Goal: Task Accomplishment & Management: Manage account settings

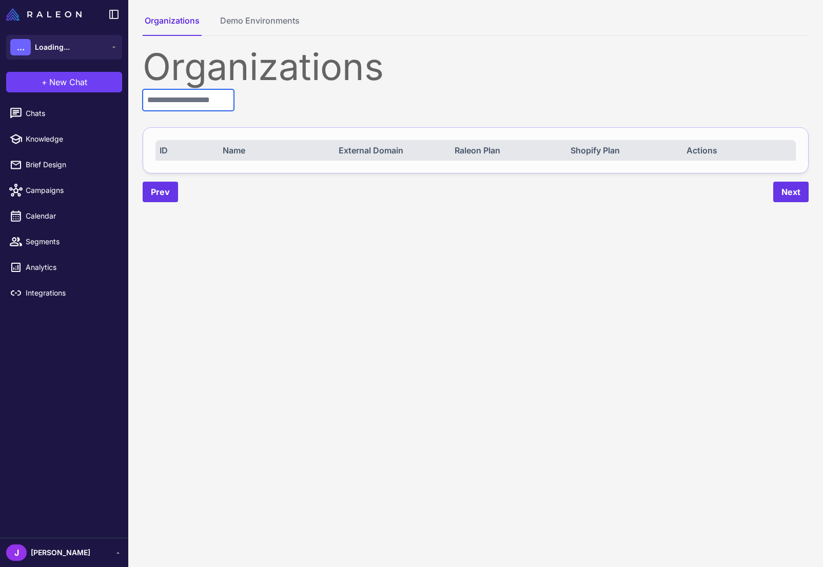
click at [183, 105] on input "text" at bounding box center [188, 100] width 91 height 22
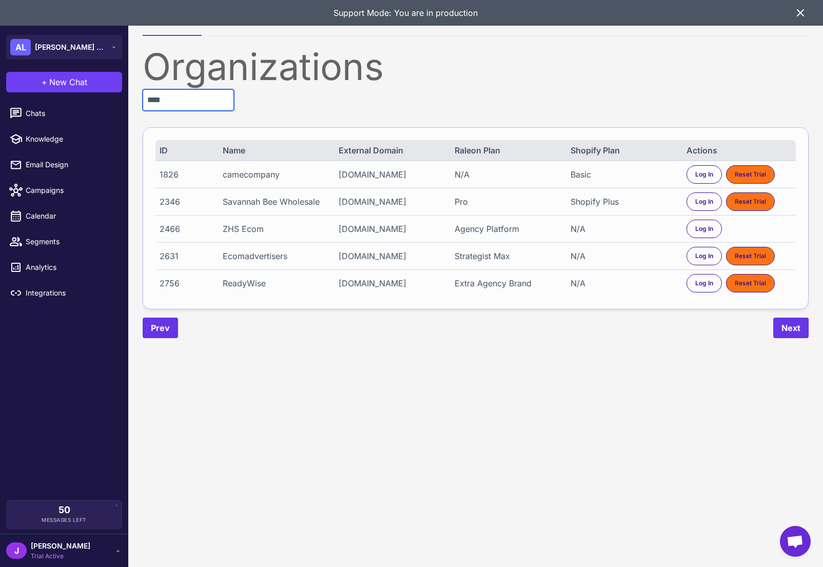
type input "****"
drag, startPoint x: 259, startPoint y: 257, endPoint x: 269, endPoint y: 253, distance: 11.2
click at [266, 254] on div "Ecomadvertisers" at bounding box center [275, 256] width 105 height 12
click at [705, 257] on span "Log In" at bounding box center [704, 255] width 18 height 9
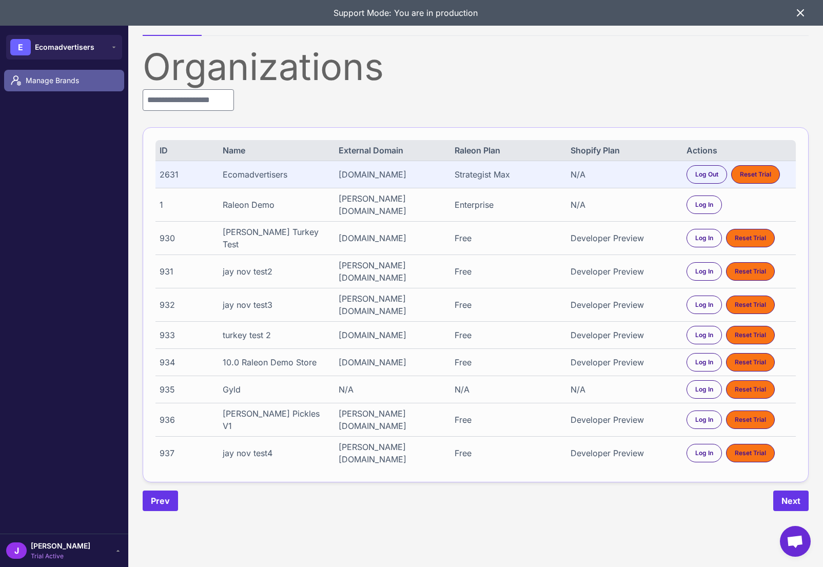
click at [55, 78] on span "Manage Brands" at bounding box center [71, 80] width 90 height 11
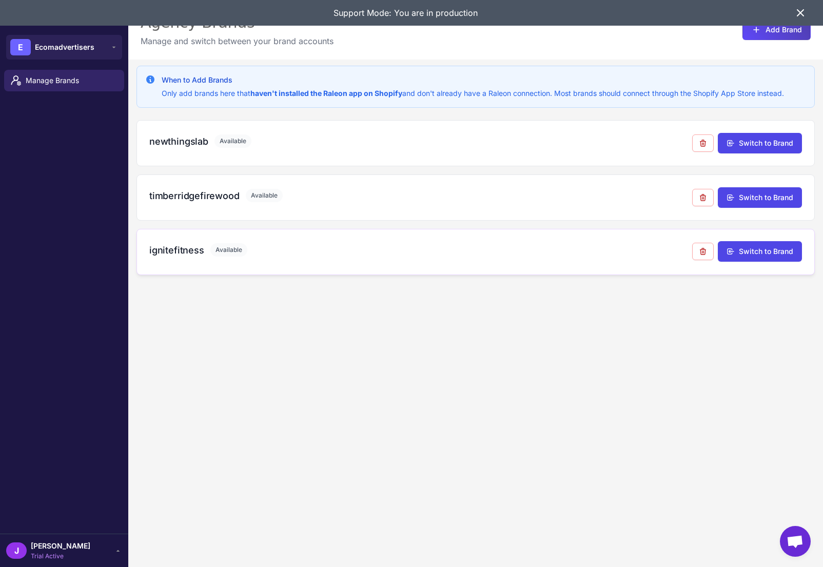
click at [172, 248] on h3 "ignitefitness" at bounding box center [176, 250] width 55 height 14
click at [179, 193] on h3 "timberridgefirewood" at bounding box center [194, 196] width 90 height 14
click at [176, 136] on h3 "newthingslab" at bounding box center [178, 141] width 59 height 14
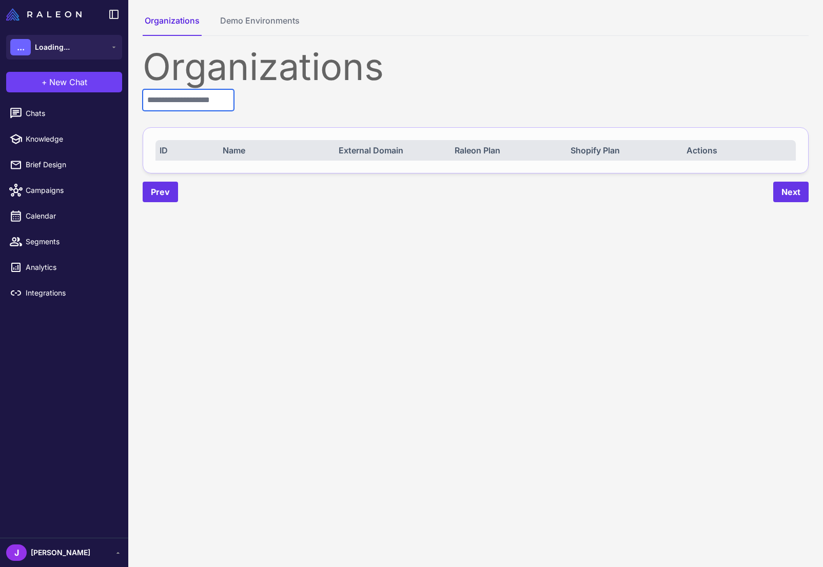
click at [180, 102] on input "text" at bounding box center [188, 100] width 91 height 22
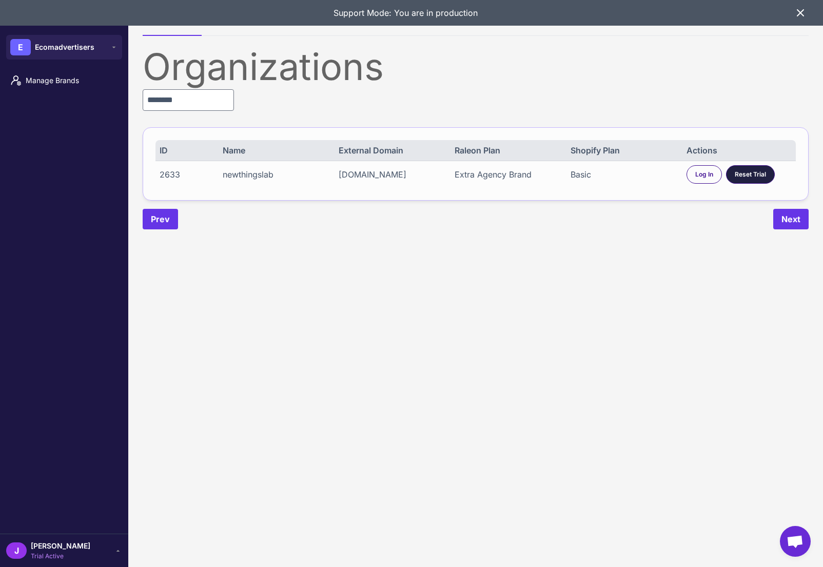
click at [747, 175] on span "Reset Trial" at bounding box center [749, 174] width 31 height 9
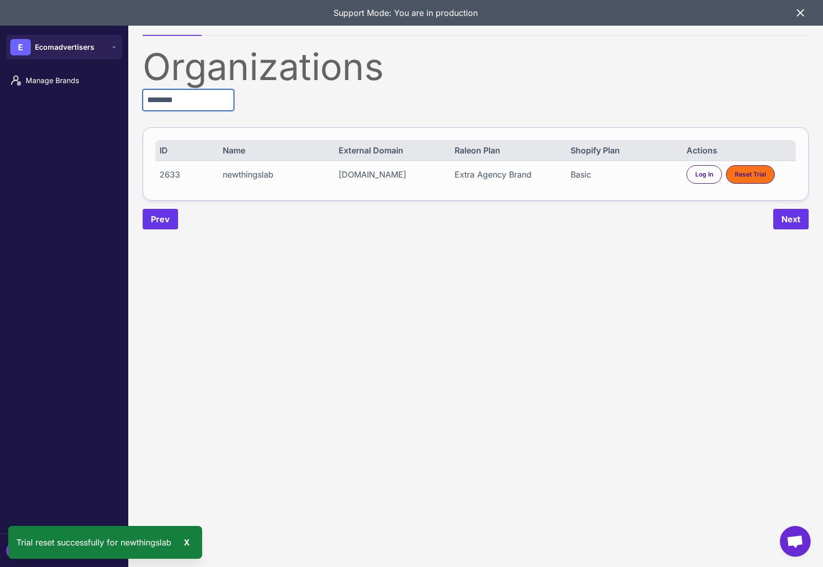
click at [186, 106] on input "********" at bounding box center [188, 100] width 91 height 22
click at [184, 106] on input "********" at bounding box center [188, 100] width 91 height 22
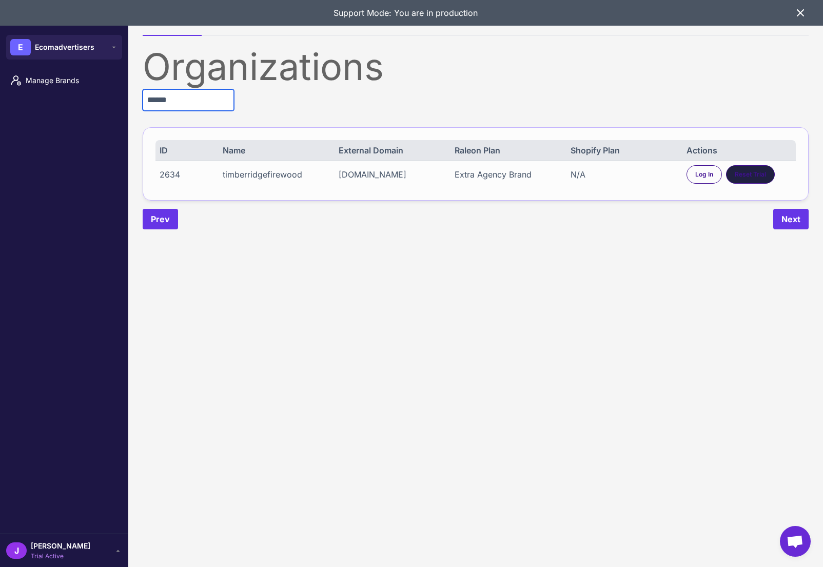
type input "******"
click at [754, 165] on div "Reset Trial" at bounding box center [750, 174] width 49 height 18
click at [751, 176] on span "Reset Trial" at bounding box center [749, 174] width 31 height 9
drag, startPoint x: 696, startPoint y: 174, endPoint x: 675, endPoint y: 187, distance: 24.2
click at [696, 174] on span "Log In" at bounding box center [704, 174] width 18 height 9
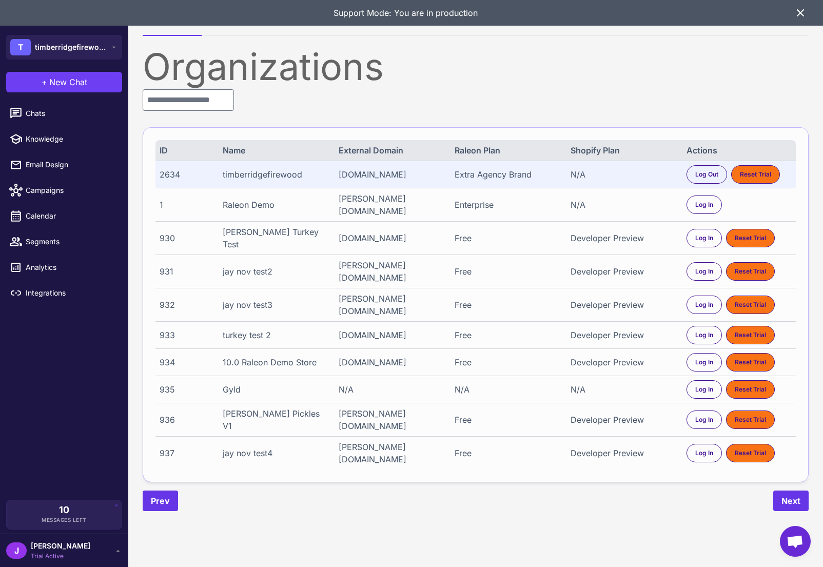
drag, startPoint x: 796, startPoint y: 12, endPoint x: 750, endPoint y: 23, distance: 47.3
click at [795, 12] on icon at bounding box center [800, 13] width 12 height 12
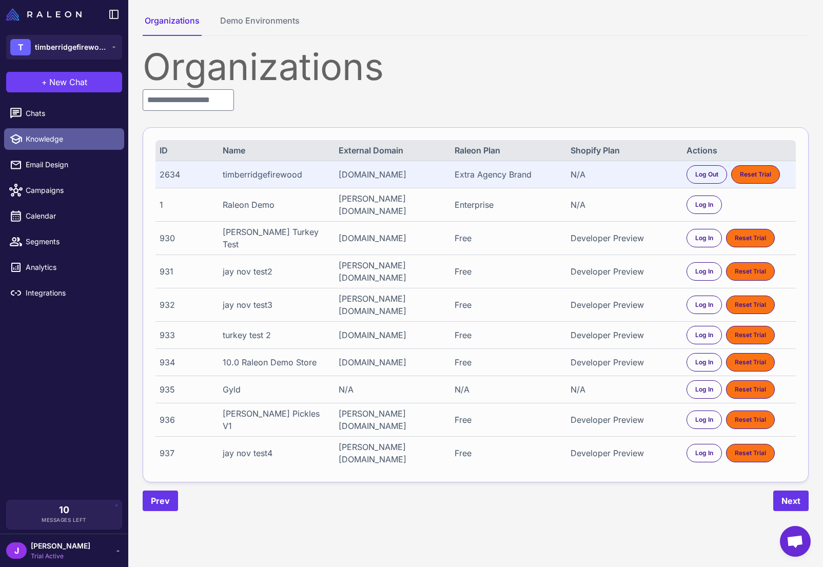
click at [43, 139] on span "Knowledge" at bounding box center [71, 138] width 90 height 11
select select
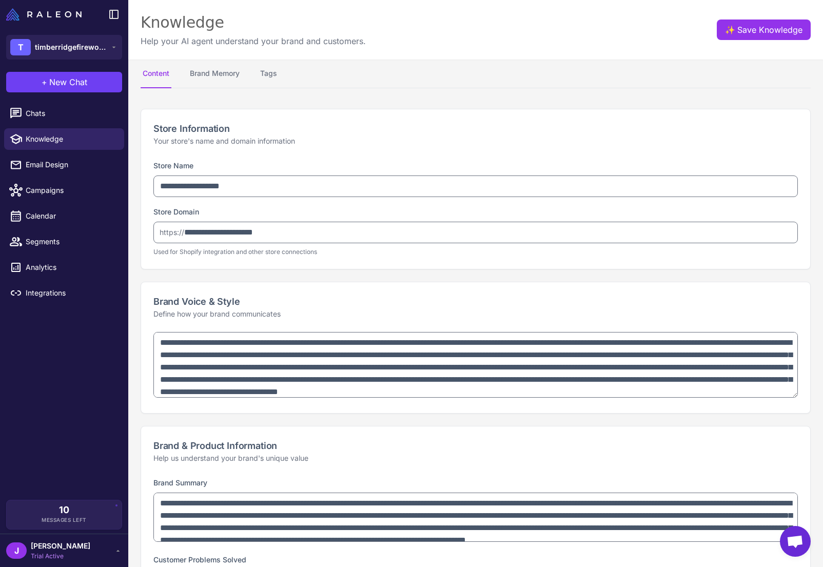
type textarea "**********"
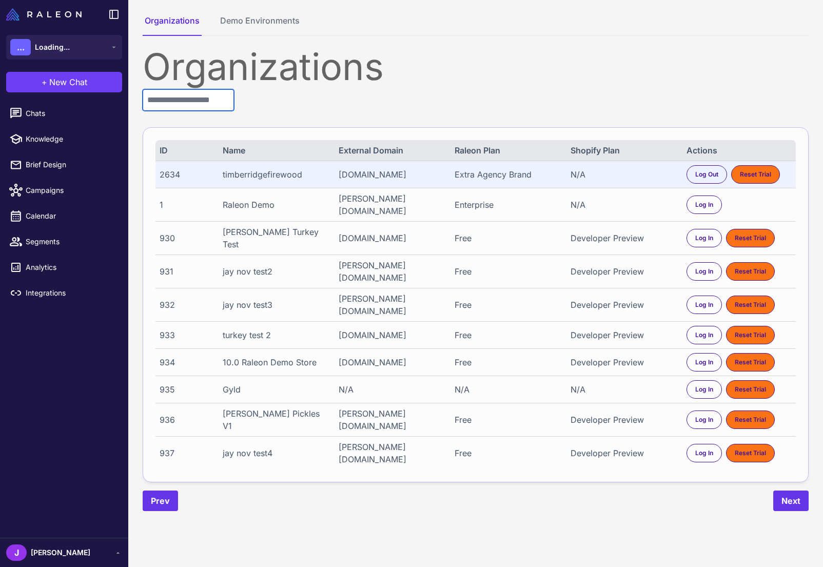
click at [188, 105] on input "text" at bounding box center [188, 100] width 91 height 22
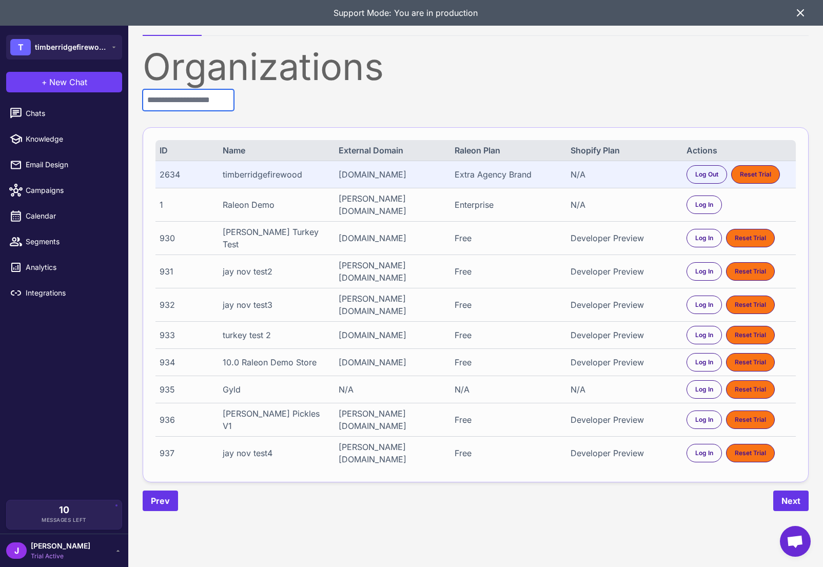
click at [185, 107] on input "text" at bounding box center [188, 100] width 91 height 22
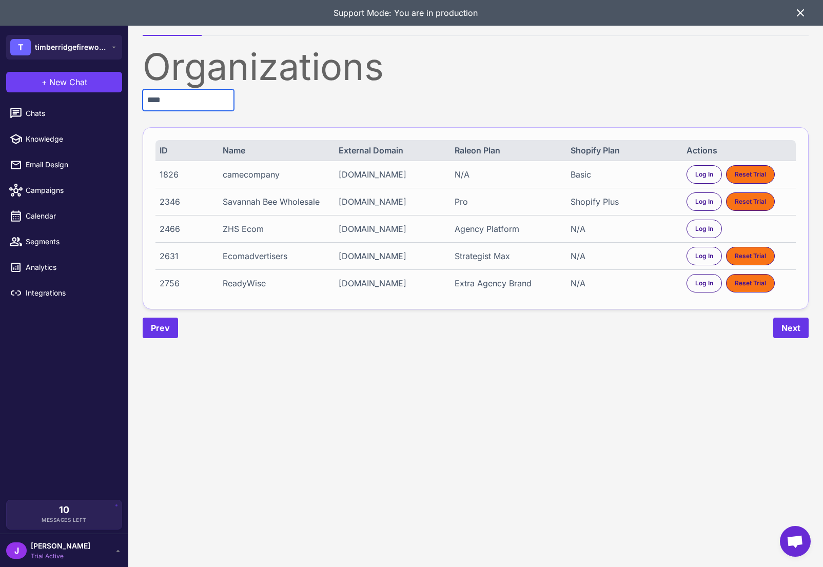
type input "****"
click at [260, 256] on div "Ecomadvertisers" at bounding box center [275, 256] width 105 height 12
click at [706, 254] on span "Log In" at bounding box center [704, 255] width 18 height 9
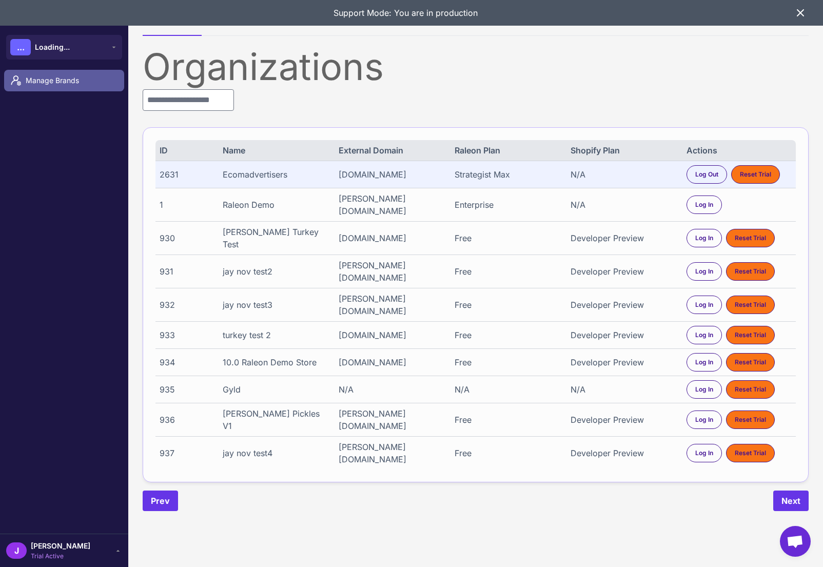
click at [33, 78] on span "Manage Brands" at bounding box center [71, 80] width 90 height 11
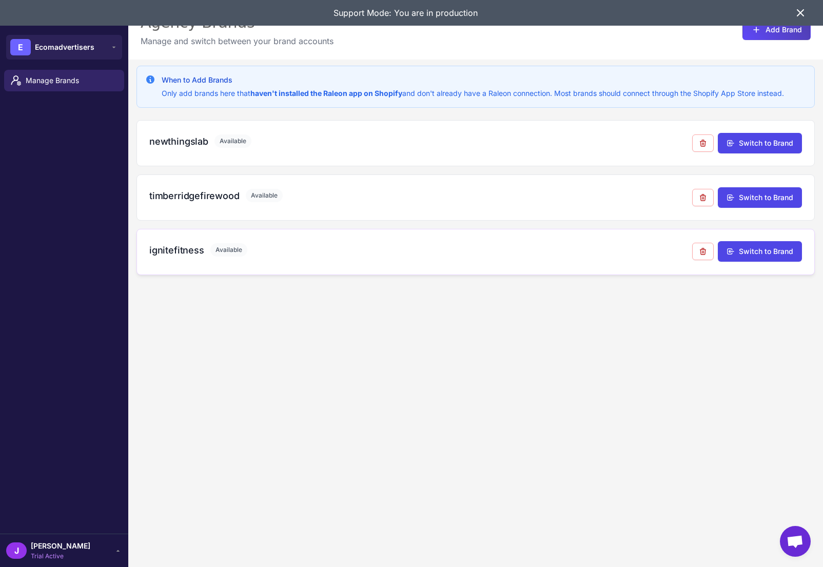
click at [178, 248] on h3 "ignitefitness" at bounding box center [176, 250] width 55 height 14
copy h3 "ignitefitness"
click at [172, 259] on div "ignitefitness Available" at bounding box center [420, 252] width 543 height 18
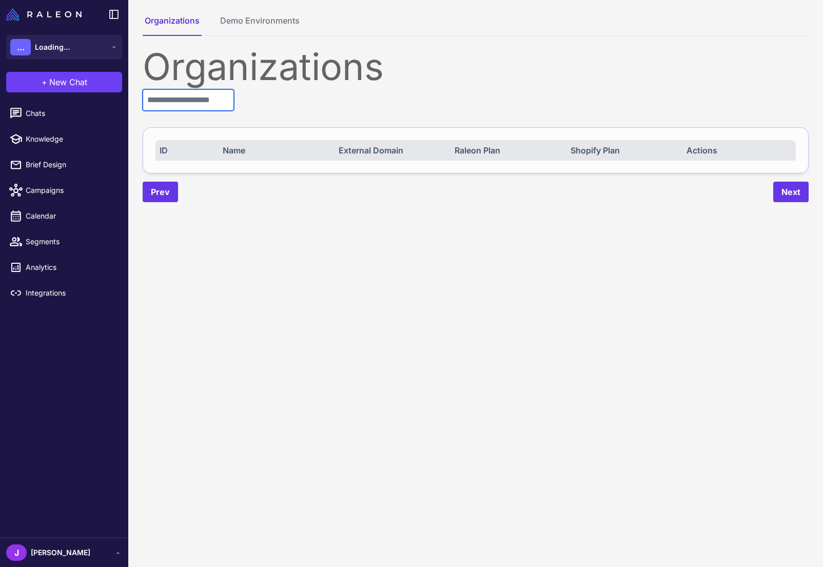
click at [196, 107] on input "text" at bounding box center [188, 100] width 91 height 22
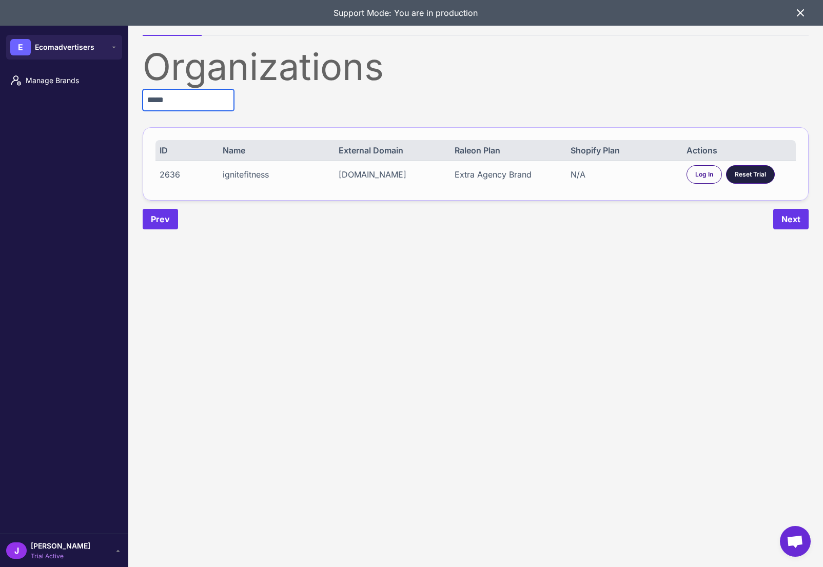
type input "*****"
click at [734, 175] on span "Reset Trial" at bounding box center [749, 174] width 31 height 9
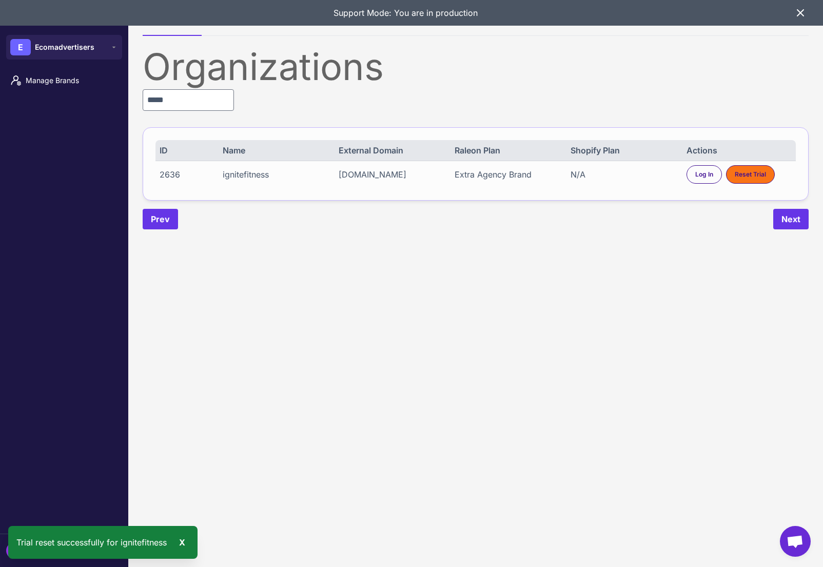
click at [484, 428] on content "Trial reset successfully for ignitefitness X Organizations Demo Environments Or…" at bounding box center [475, 283] width 694 height 567
click at [688, 179] on div "Log In" at bounding box center [703, 174] width 35 height 18
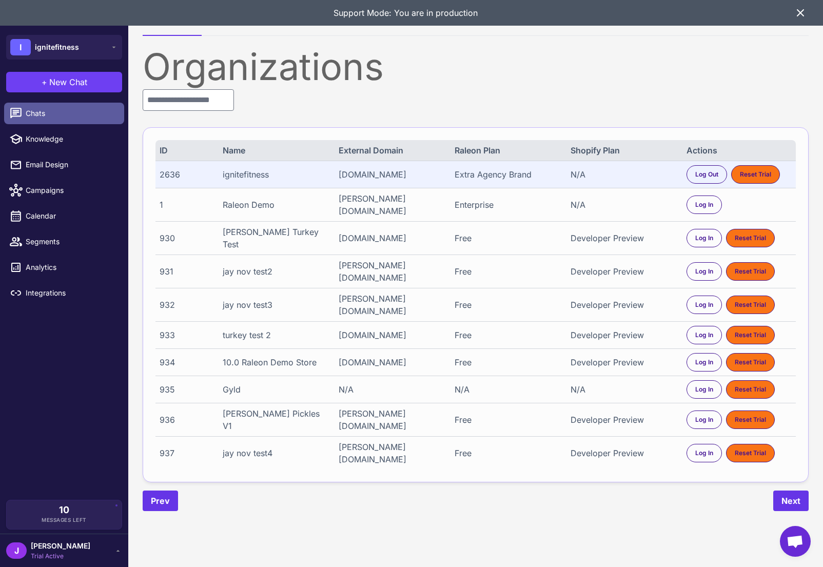
click at [42, 114] on span "Chats" at bounding box center [71, 113] width 90 height 11
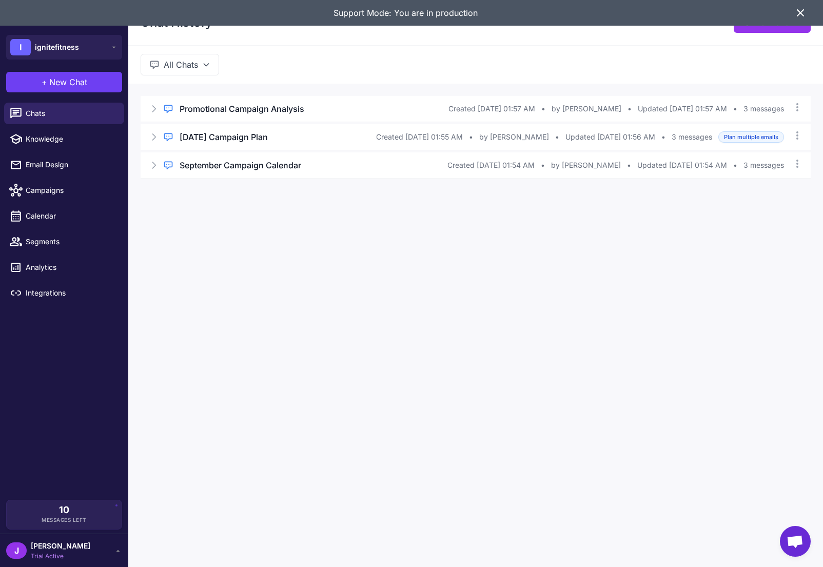
click at [326, 333] on div "Chat History New Chat All Chats Regular Chat Promotional Campaign Analysis Crea…" at bounding box center [475, 283] width 694 height 567
drag, startPoint x: 46, startPoint y: 232, endPoint x: 44, endPoint y: 241, distance: 9.1
click at [46, 233] on link "Segments" at bounding box center [64, 242] width 120 height 22
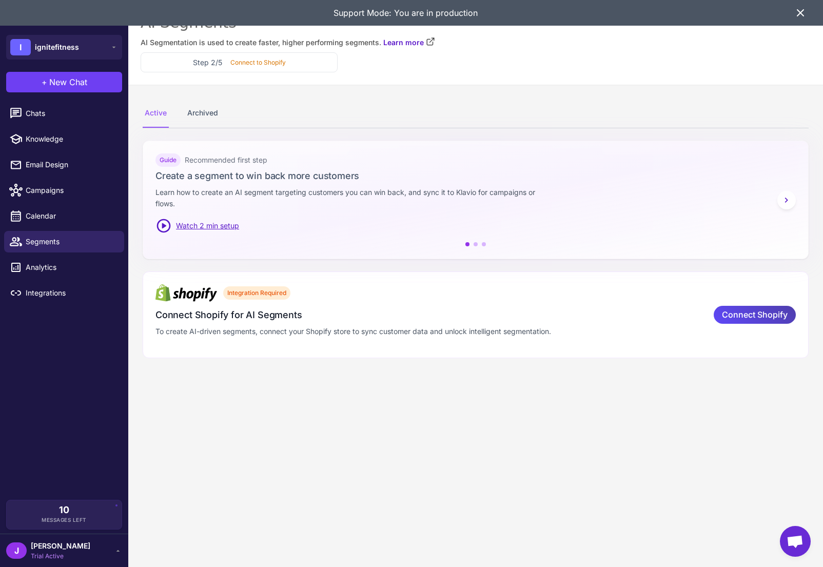
click at [802, 14] on icon at bounding box center [800, 13] width 6 height 6
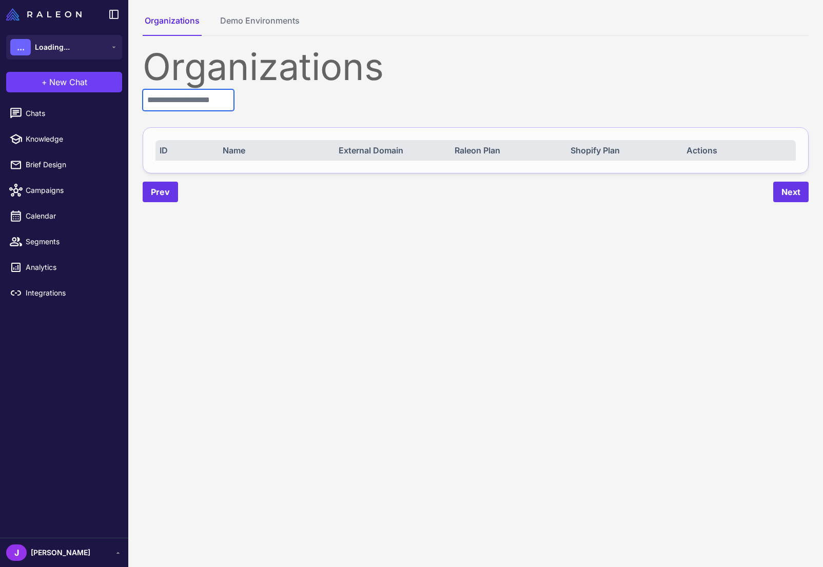
click at [181, 104] on input "text" at bounding box center [188, 100] width 91 height 22
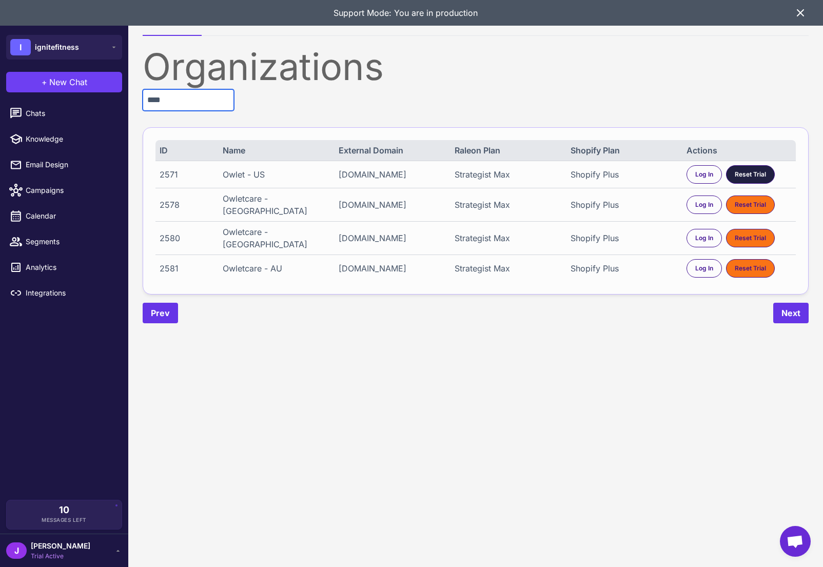
type input "****"
click at [754, 174] on span "Reset Trial" at bounding box center [749, 174] width 31 height 9
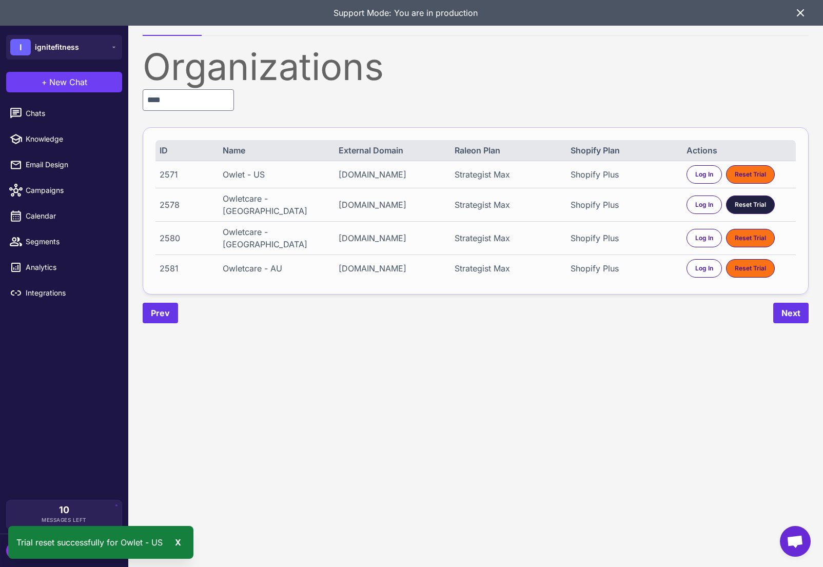
click at [751, 206] on span "Reset Trial" at bounding box center [749, 204] width 31 height 9
click at [755, 233] on span "Reset Trial" at bounding box center [749, 237] width 31 height 9
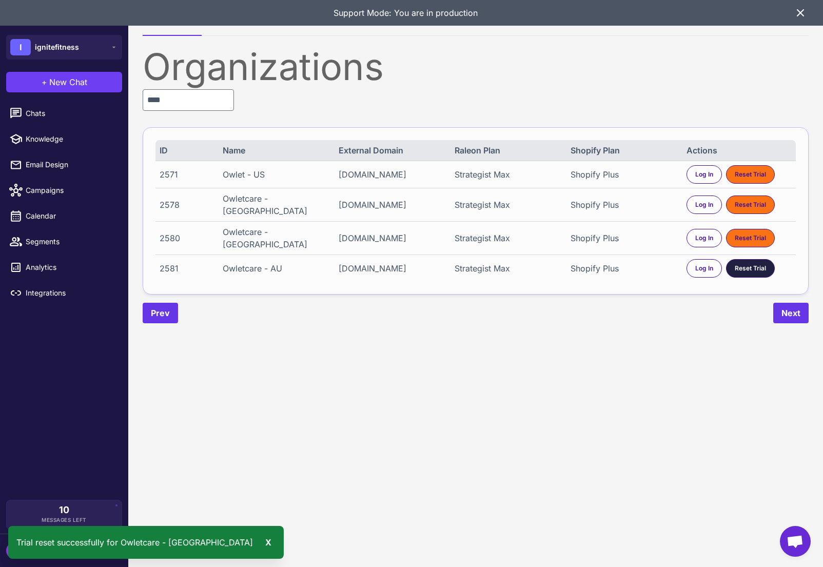
click at [752, 264] on span "Reset Trial" at bounding box center [749, 268] width 31 height 9
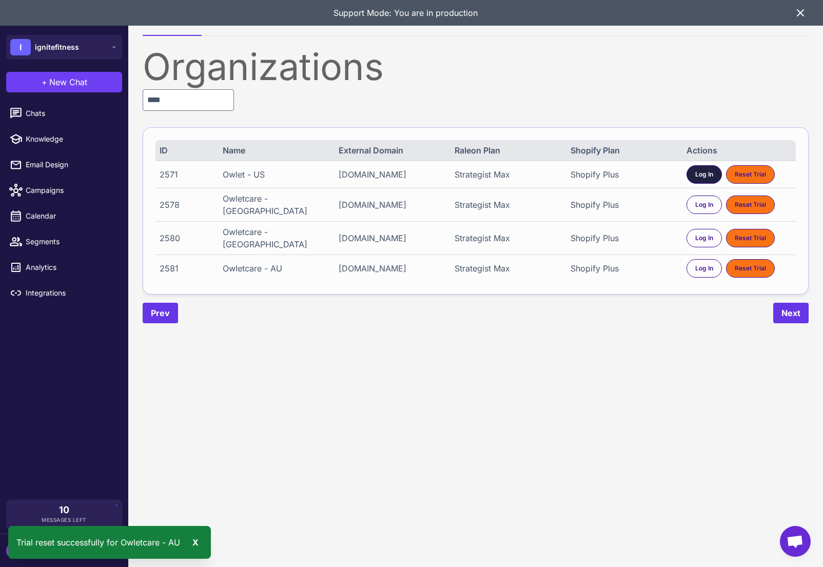
click at [702, 176] on span "Log In" at bounding box center [704, 174] width 18 height 9
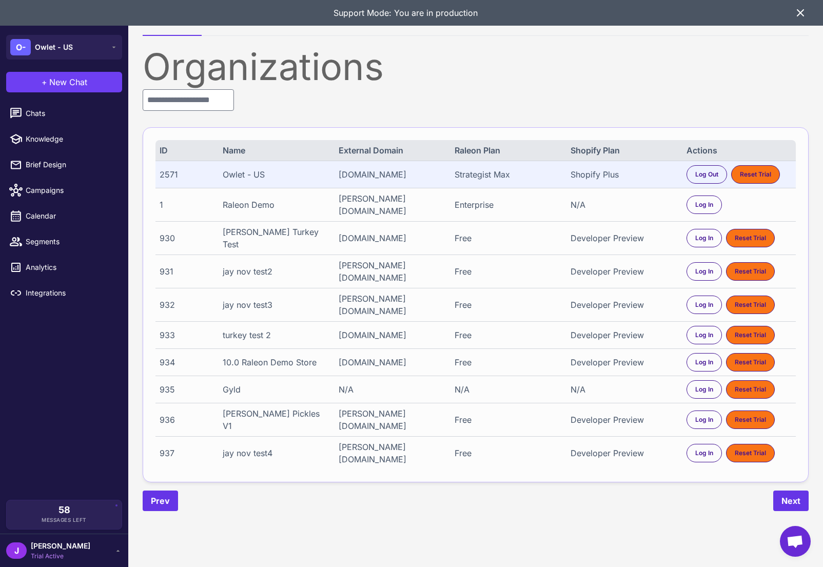
click at [45, 551] on span "Trial Active" at bounding box center [60, 555] width 59 height 9
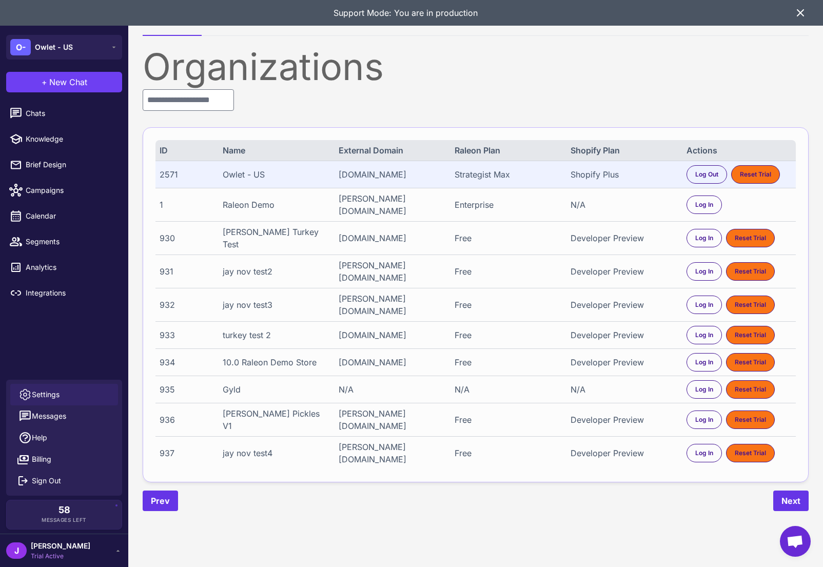
click at [45, 392] on span "Settings" at bounding box center [46, 394] width 28 height 11
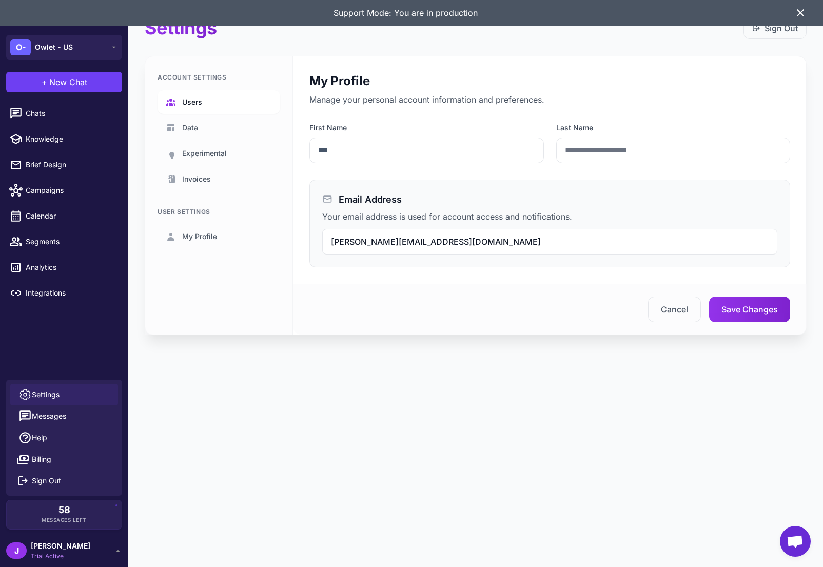
click at [187, 104] on span "Users" at bounding box center [192, 101] width 20 height 11
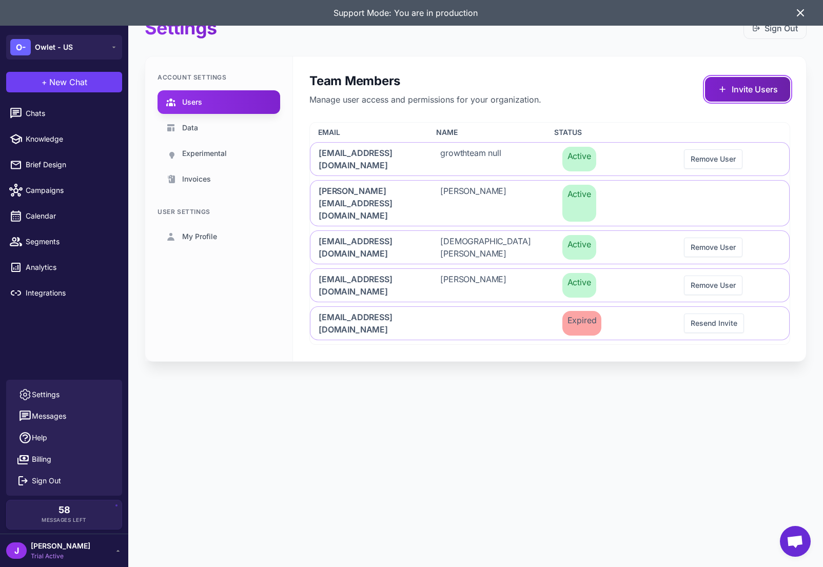
click at [728, 79] on button "Invite Users" at bounding box center [747, 89] width 85 height 25
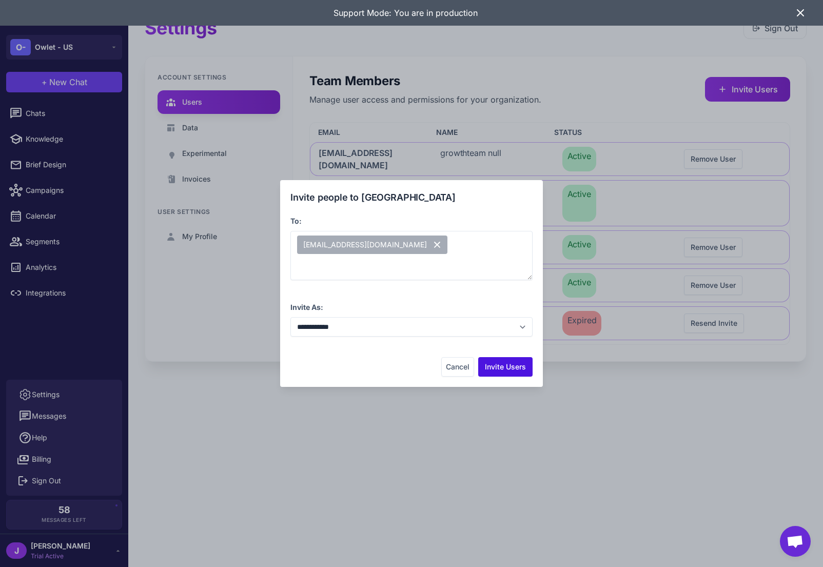
drag, startPoint x: 457, startPoint y: 367, endPoint x: 494, endPoint y: 369, distance: 36.5
click at [457, 367] on button "Cancel" at bounding box center [457, 366] width 33 height 19
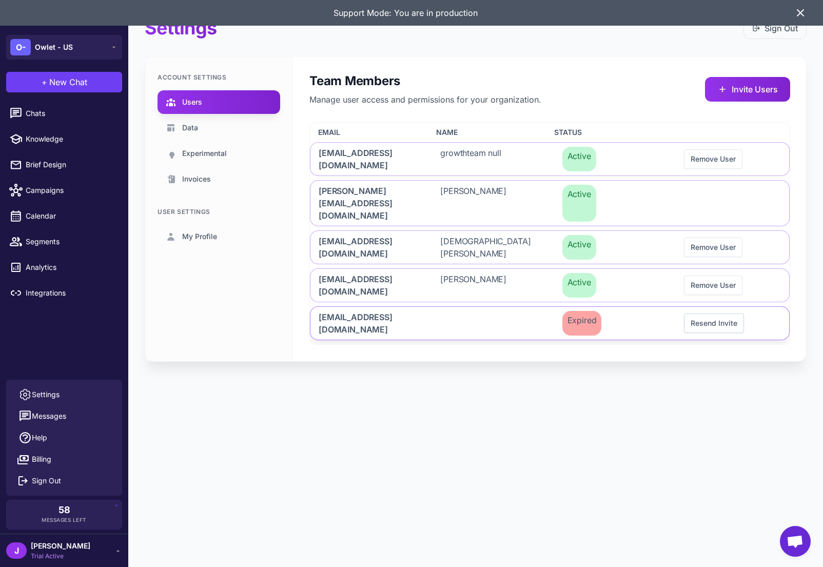
click at [703, 313] on button "Resend Invite" at bounding box center [714, 322] width 60 height 19
